Goal: Information Seeking & Learning: Compare options

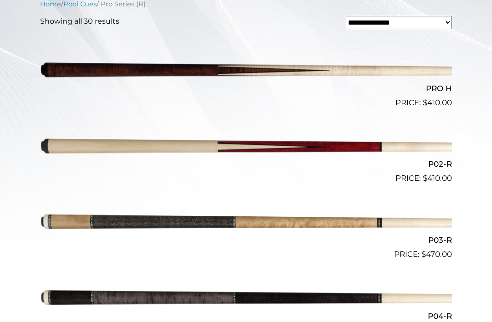
scroll to position [259, 0]
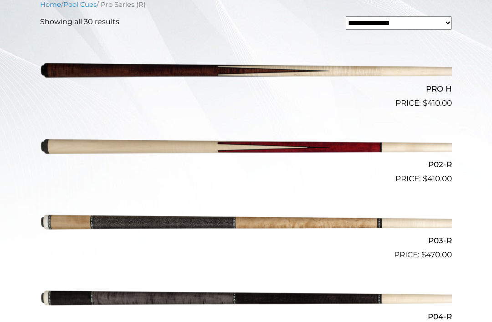
click at [370, 220] on img at bounding box center [246, 223] width 412 height 68
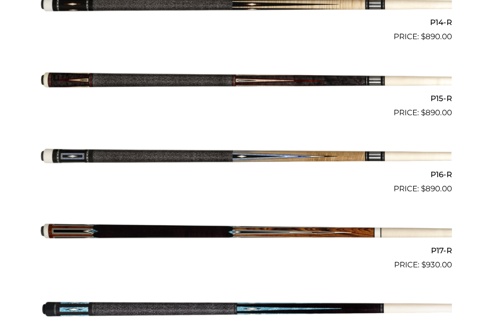
scroll to position [1289, 0]
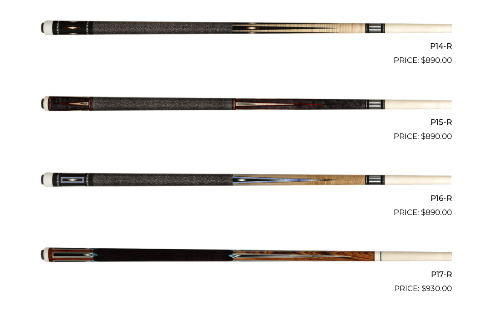
click at [428, 168] on img at bounding box center [246, 180] width 412 height 68
click at [403, 93] on img at bounding box center [246, 104] width 412 height 68
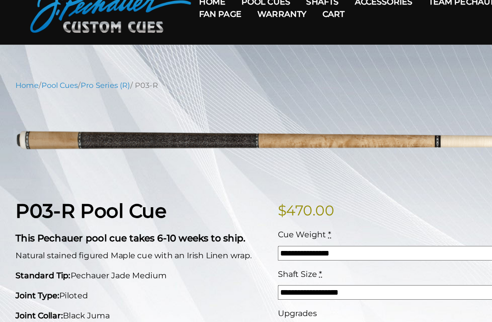
scroll to position [48, 0]
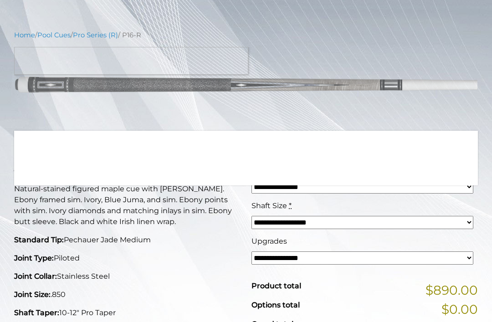
scroll to position [91, 0]
click at [432, 155] on p "$ 890.00" at bounding box center [365, 148] width 227 height 19
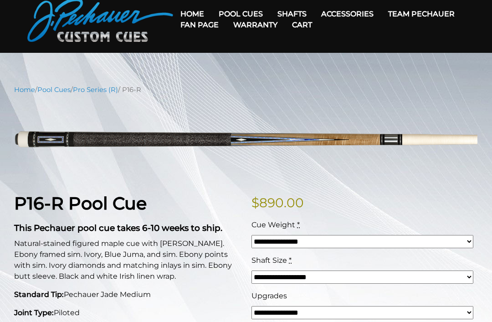
scroll to position [0, 0]
